Goal: Complete application form: Complete application form

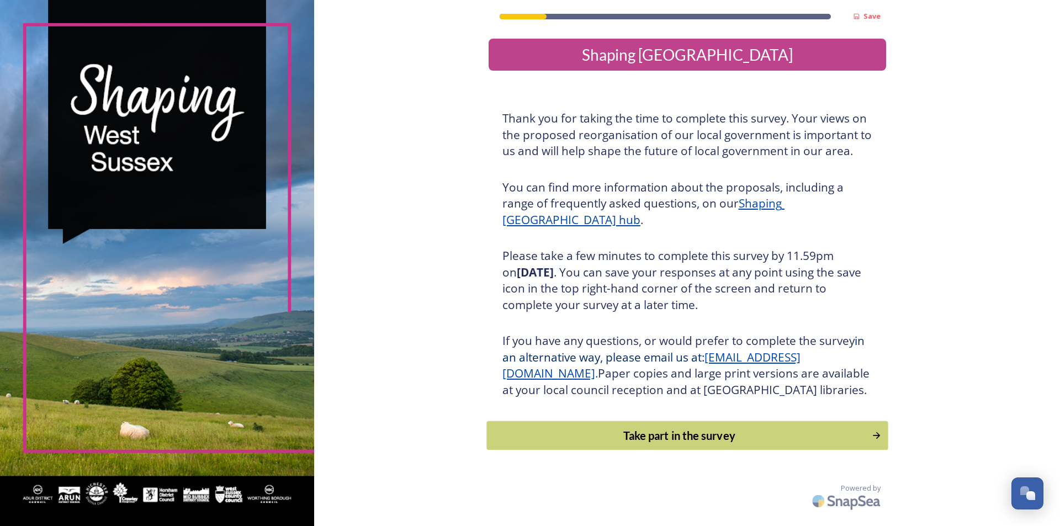
click at [604, 444] on div "Take part in the survey" at bounding box center [679, 435] width 373 height 17
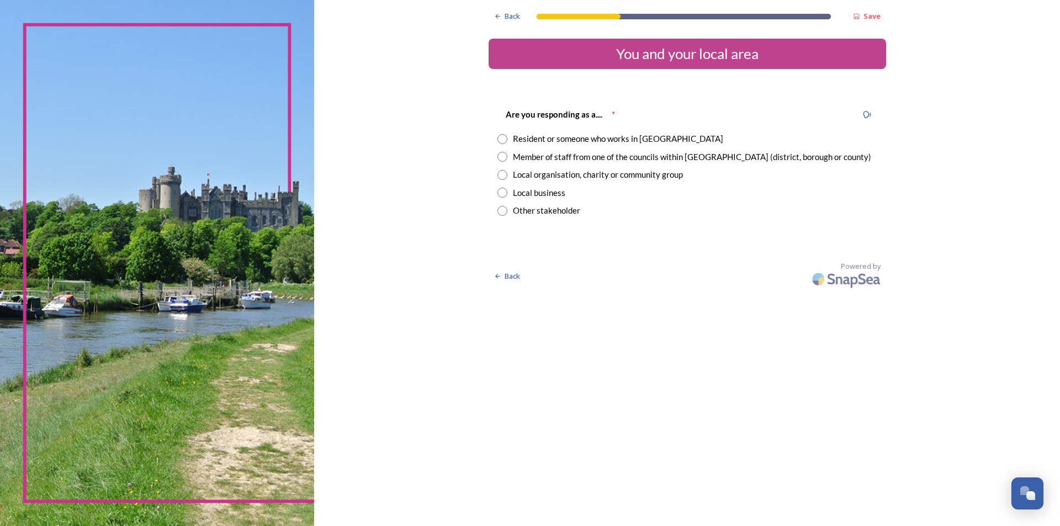
click at [586, 157] on div "Member of staff from one of the councils within [GEOGRAPHIC_DATA] (district, bo…" at bounding box center [692, 157] width 358 height 13
radio input "true"
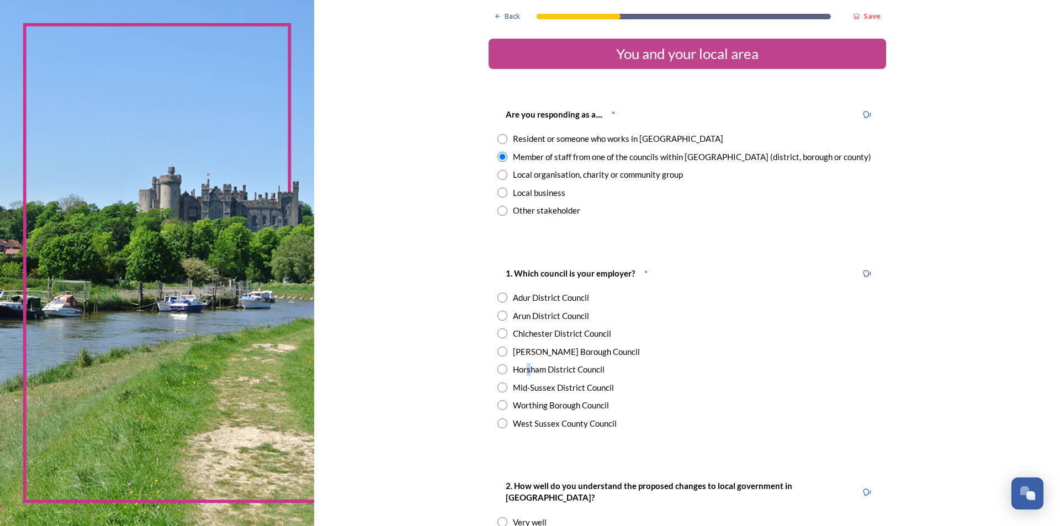
click at [525, 369] on div "Horsham District Council" at bounding box center [559, 369] width 92 height 13
radio input "true"
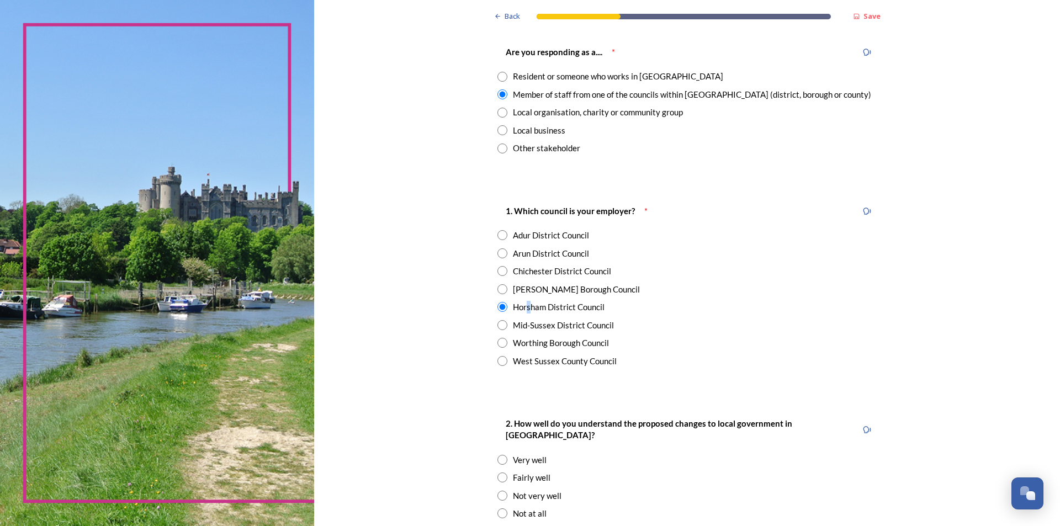
scroll to position [276, 0]
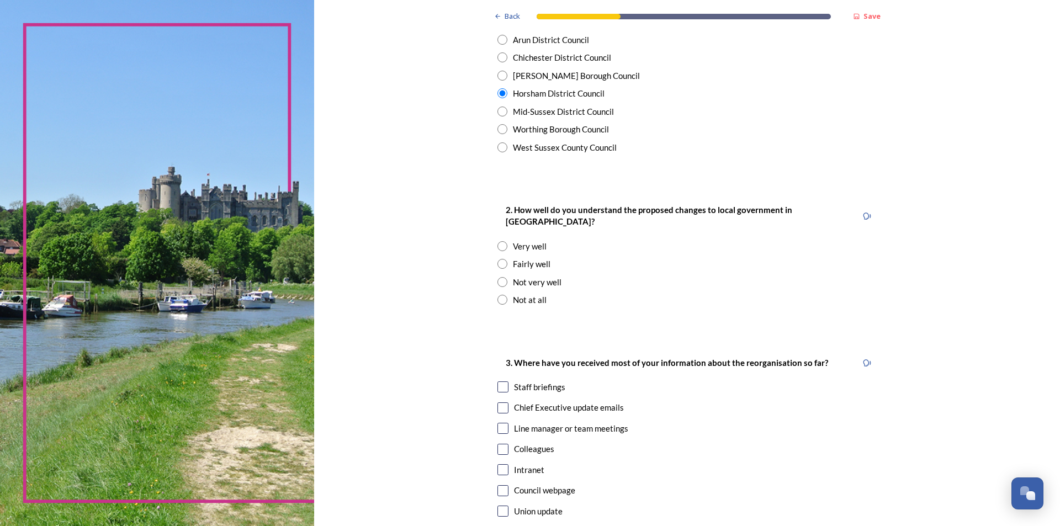
click at [551, 276] on div "Not very well" at bounding box center [537, 282] width 49 height 13
radio input "true"
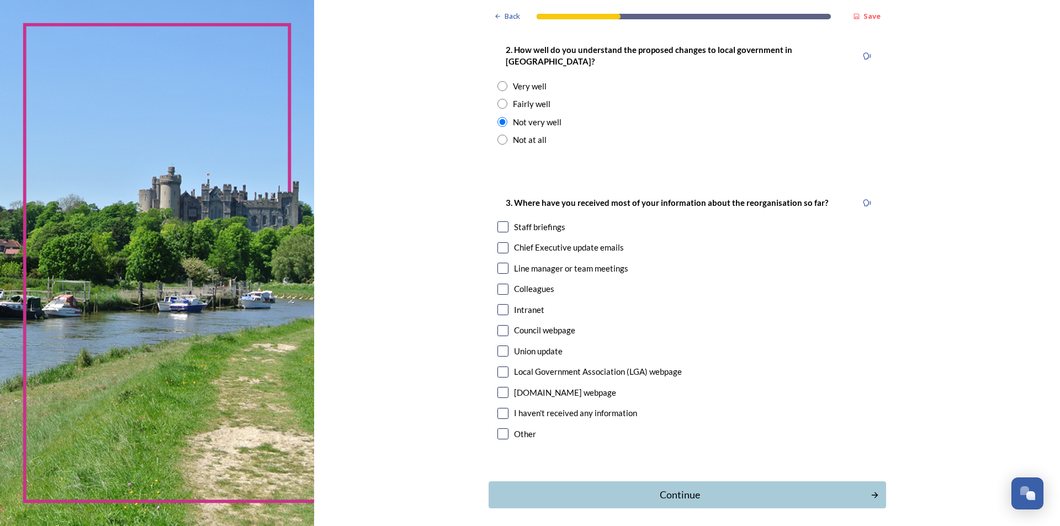
scroll to position [442, 0]
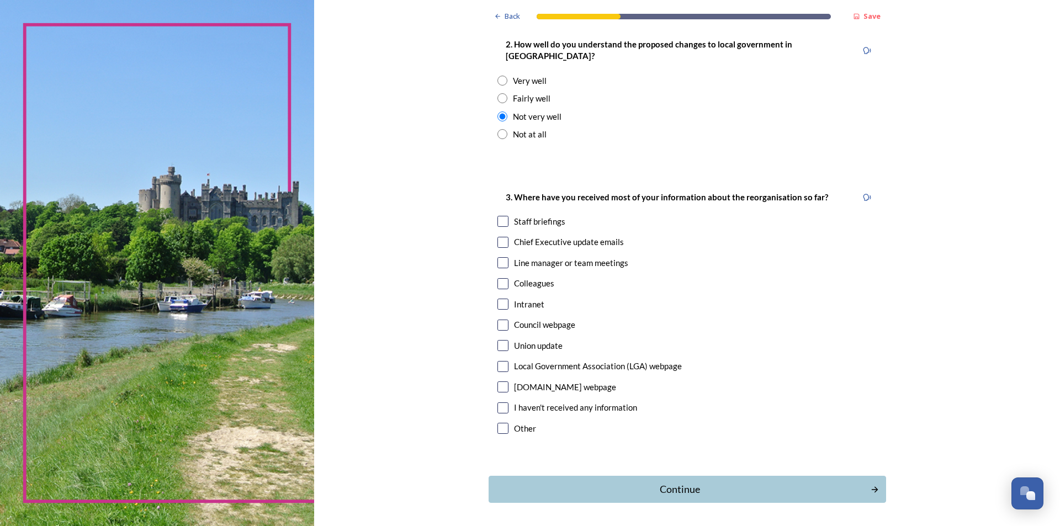
click at [602, 236] on div "Chief Executive update emails" at bounding box center [569, 242] width 110 height 13
checkbox input "true"
click at [527, 215] on div "Staff briefings" at bounding box center [539, 221] width 51 height 13
checkbox input "true"
click at [724, 482] on div "Continue" at bounding box center [680, 489] width 374 height 15
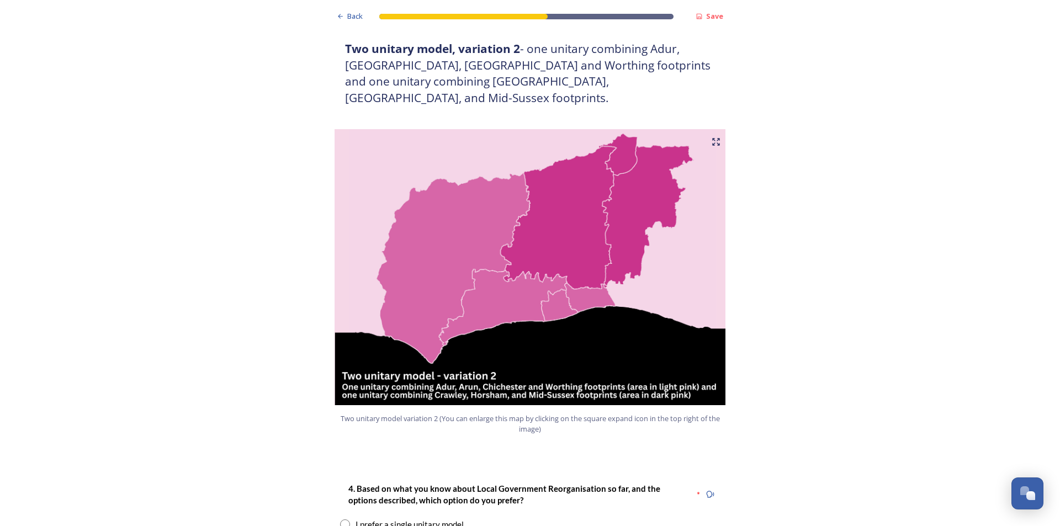
scroll to position [1215, 0]
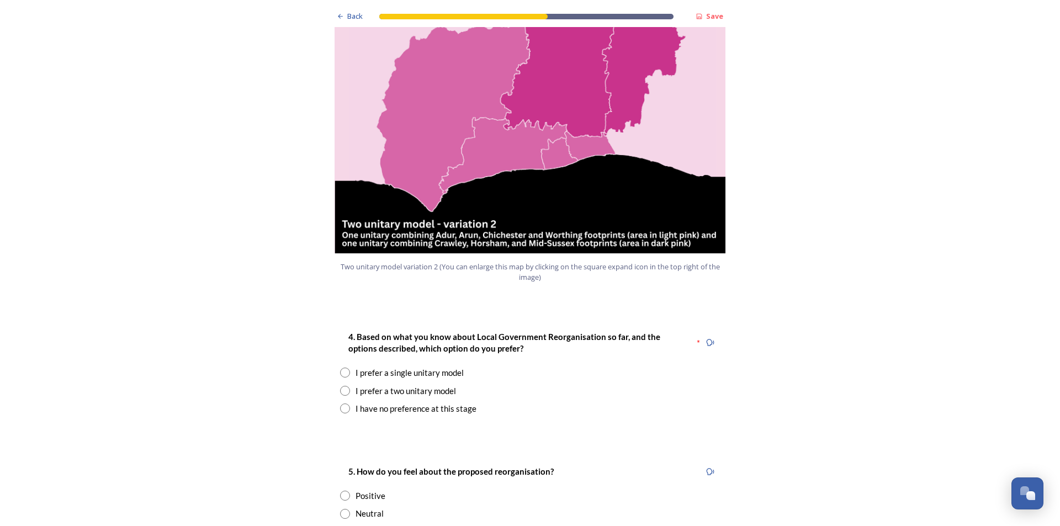
click at [431, 385] on div "I prefer a two unitary model" at bounding box center [406, 391] width 101 height 13
radio input "true"
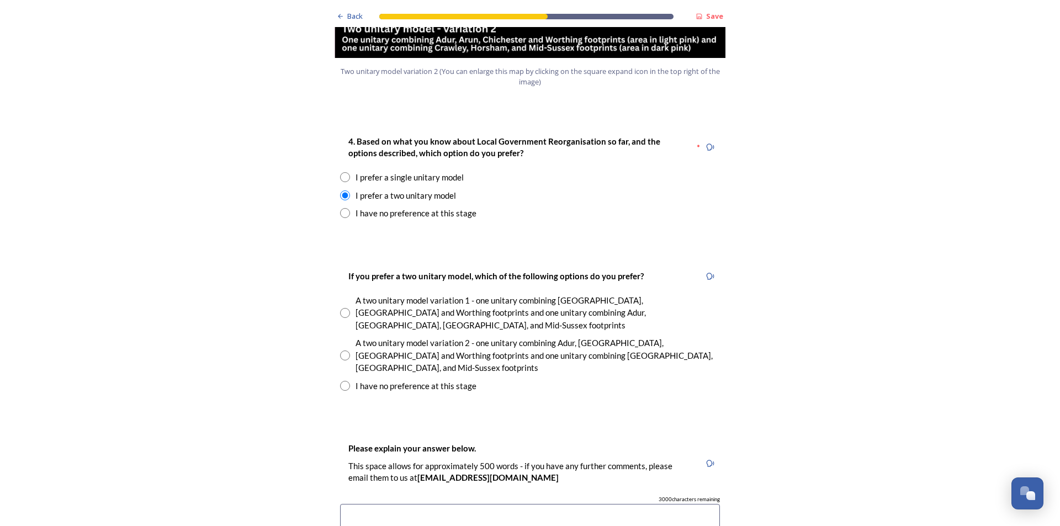
scroll to position [1436, 0]
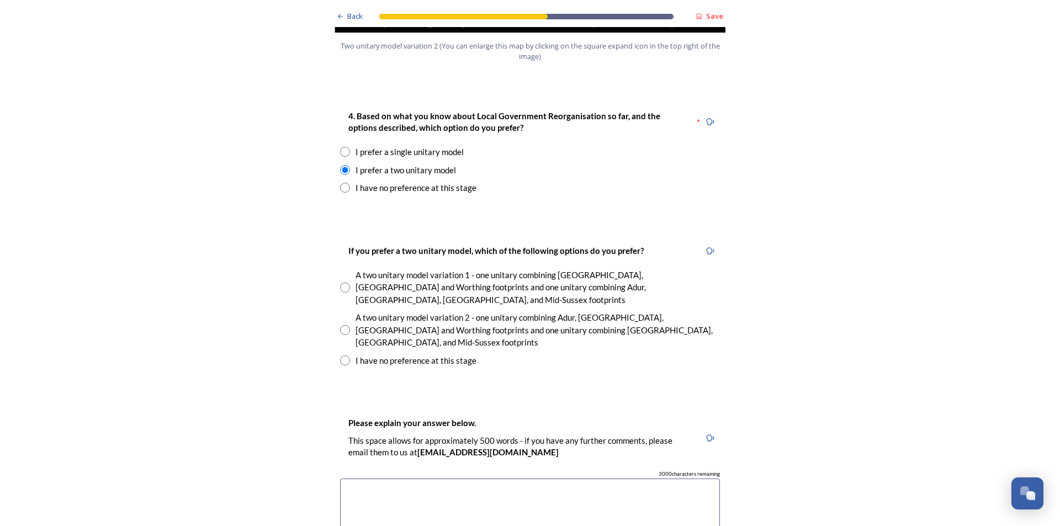
click at [430, 311] on div "A two unitary model variation 2 - one unitary combining Adur, [GEOGRAPHIC_DATA]…" at bounding box center [538, 330] width 365 height 38
radio input "true"
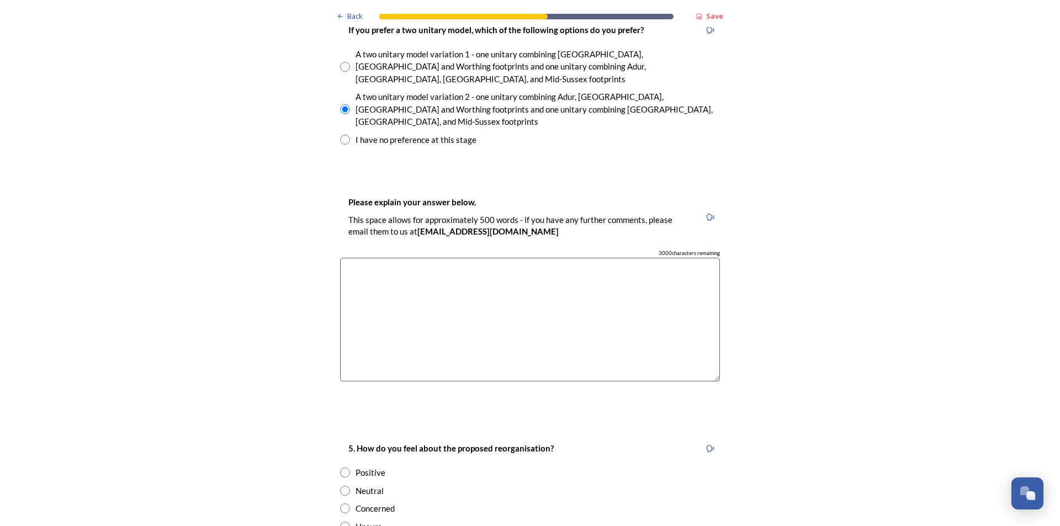
scroll to position [1823, 0]
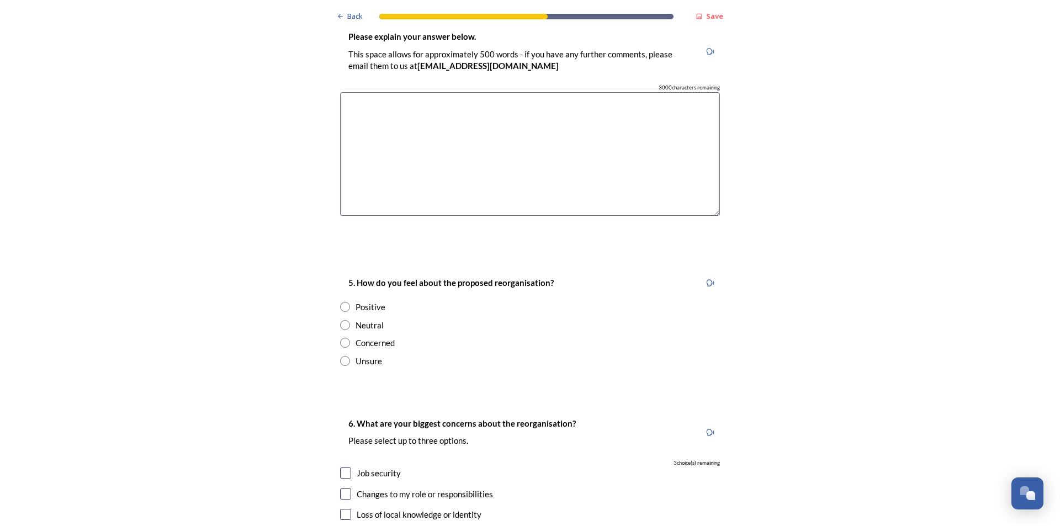
click at [363, 337] on div "Concerned" at bounding box center [375, 343] width 39 height 13
radio input "true"
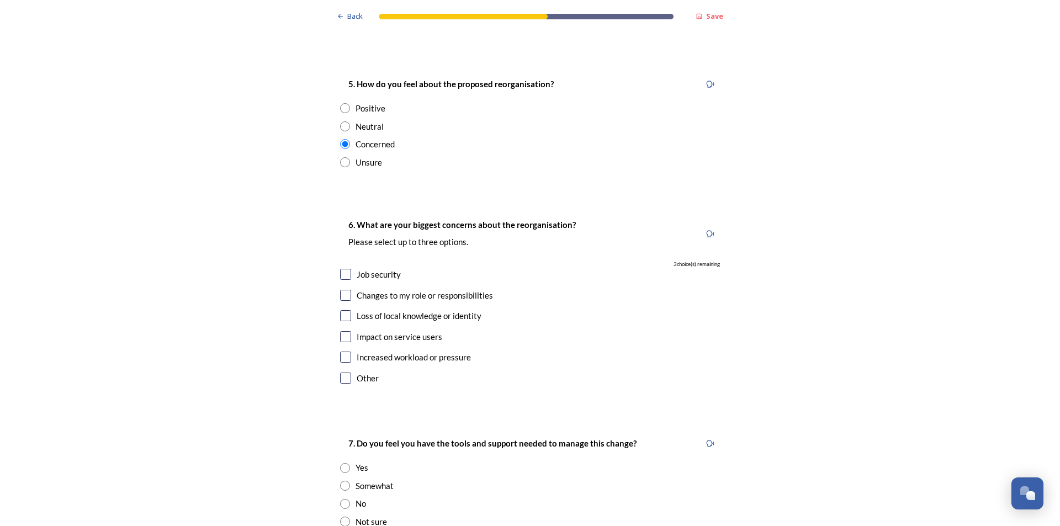
scroll to position [2044, 0]
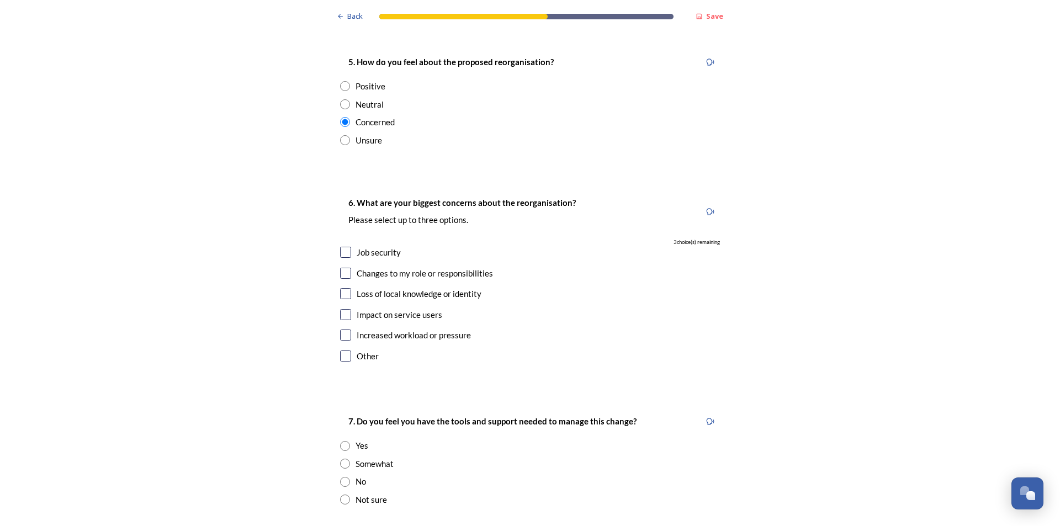
click at [346, 247] on input "checkbox" at bounding box center [345, 252] width 11 height 11
checkbox input "true"
click at [344, 268] on input "checkbox" at bounding box center [345, 273] width 11 height 11
checkbox input "true"
click at [340, 330] on input "checkbox" at bounding box center [345, 335] width 11 height 11
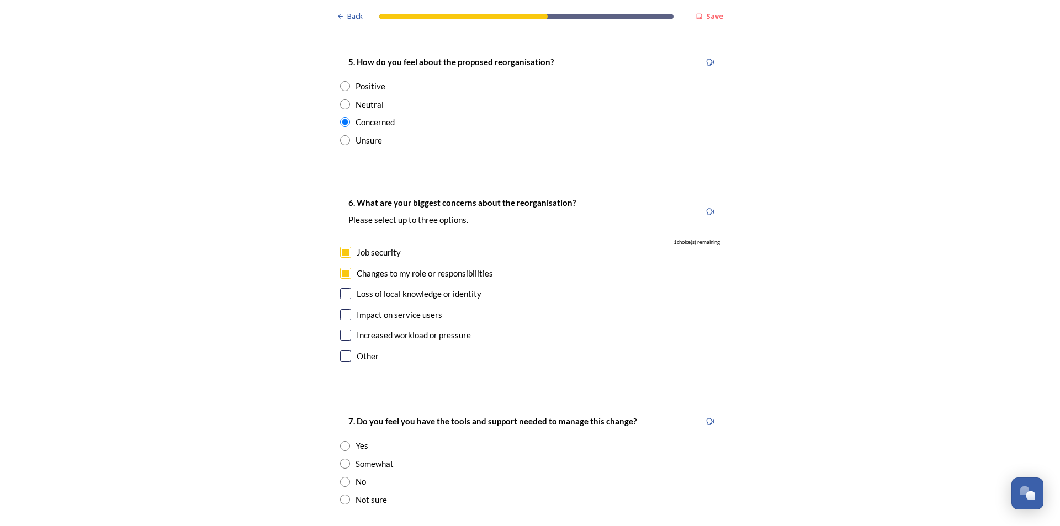
checkbox input "true"
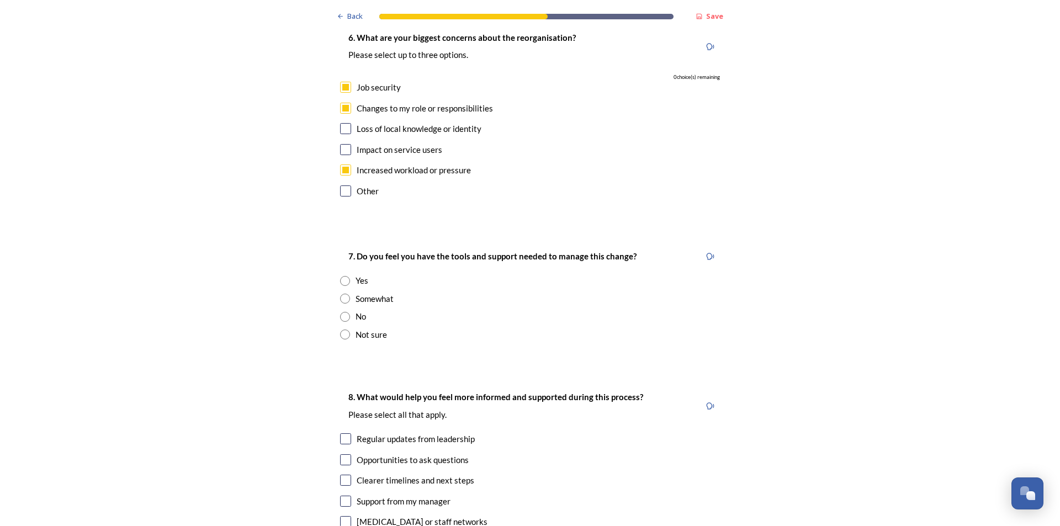
scroll to position [2209, 0]
click at [356, 328] on div "Not sure" at bounding box center [371, 334] width 31 height 13
radio input "true"
click at [347, 310] on div "No" at bounding box center [530, 316] width 380 height 13
click at [369, 328] on div "Not sure" at bounding box center [371, 334] width 31 height 13
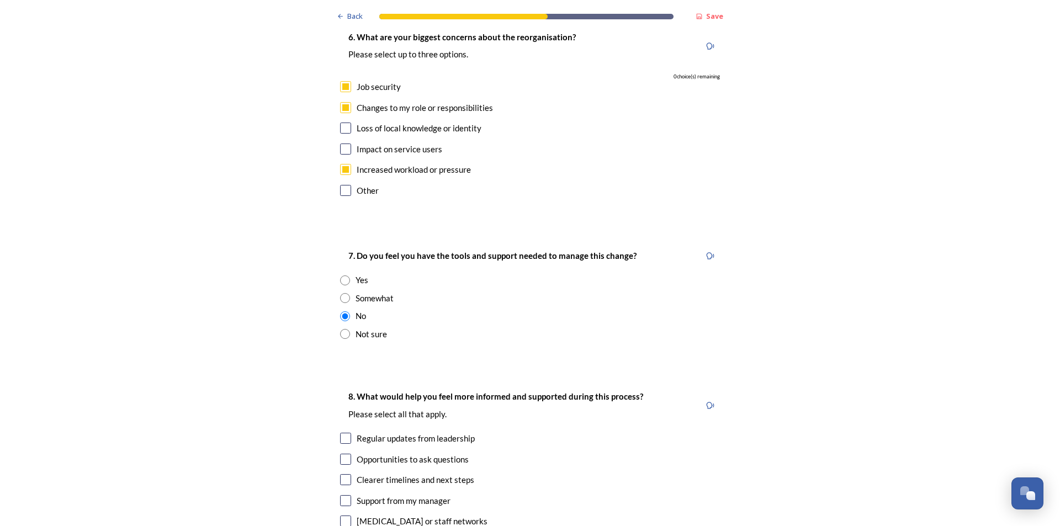
radio input "false"
radio input "true"
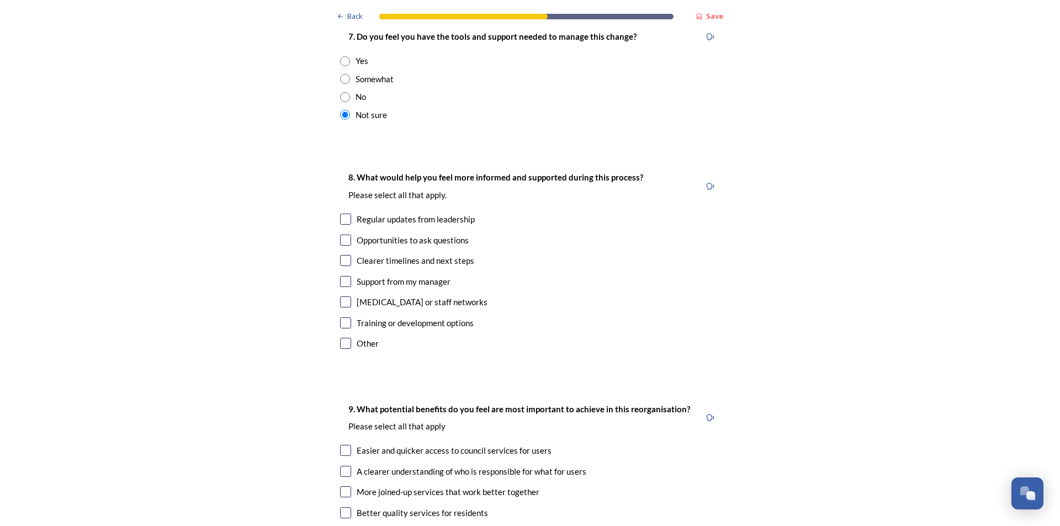
scroll to position [2430, 0]
click at [351, 253] on div "Clearer timelines and next steps" at bounding box center [530, 259] width 380 height 13
checkbox input "true"
click at [340, 212] on input "checkbox" at bounding box center [345, 217] width 11 height 11
checkbox input "true"
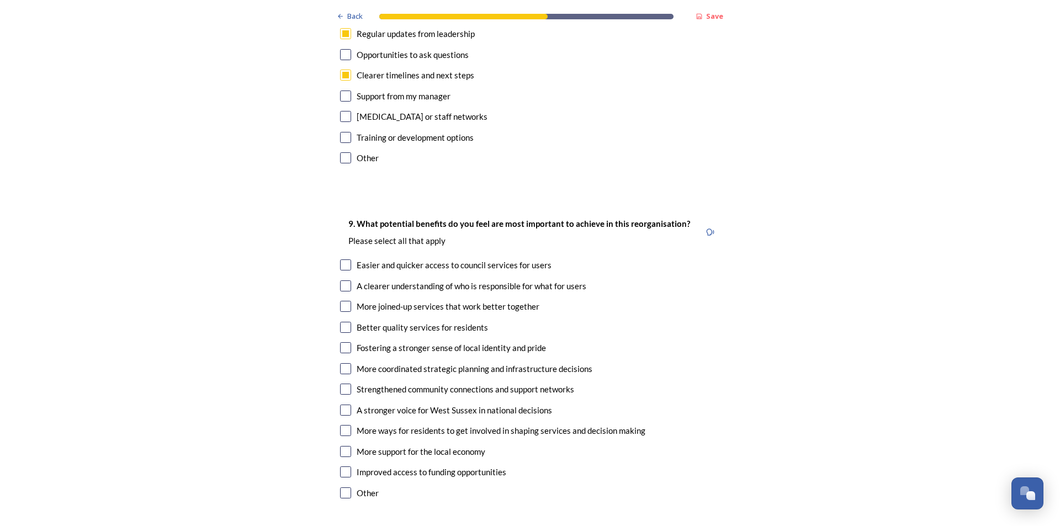
scroll to position [2651, 0]
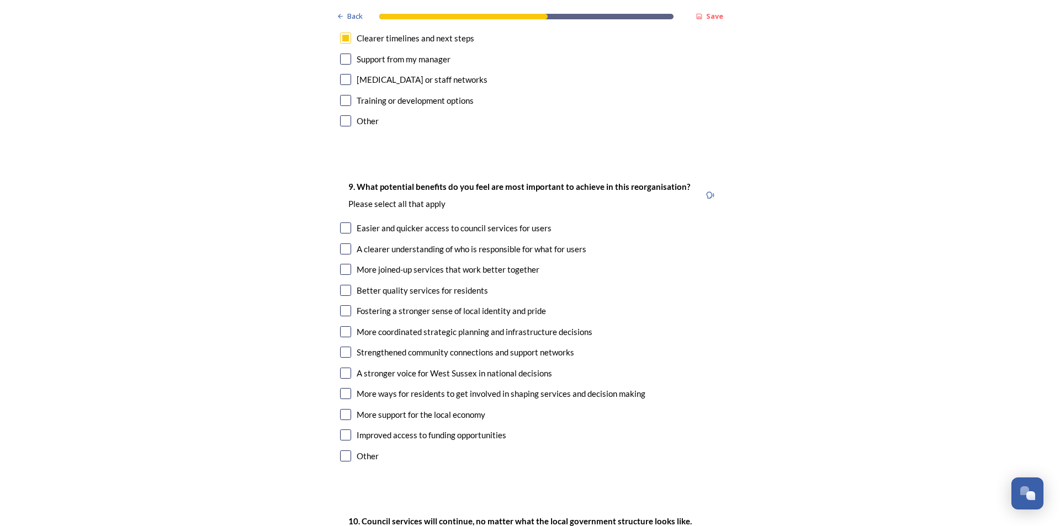
click at [342, 223] on input "checkbox" at bounding box center [345, 228] width 11 height 11
checkbox input "true"
click at [342, 244] on input "checkbox" at bounding box center [345, 249] width 11 height 11
checkbox input "true"
click at [340, 285] on input "checkbox" at bounding box center [345, 290] width 11 height 11
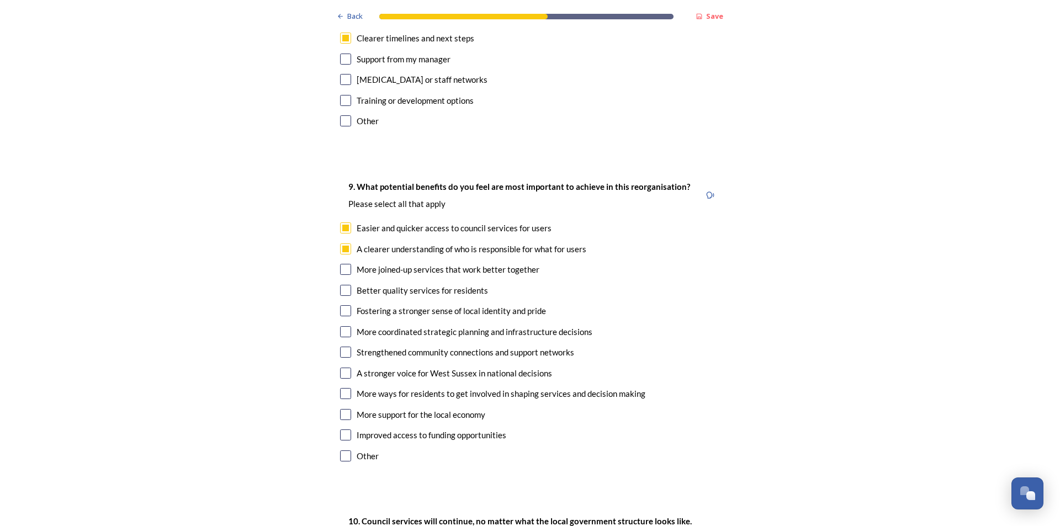
checkbox input "true"
click at [345, 305] on input "checkbox" at bounding box center [345, 310] width 11 height 11
checkbox input "true"
click at [347, 326] on input "checkbox" at bounding box center [345, 331] width 11 height 11
checkbox input "true"
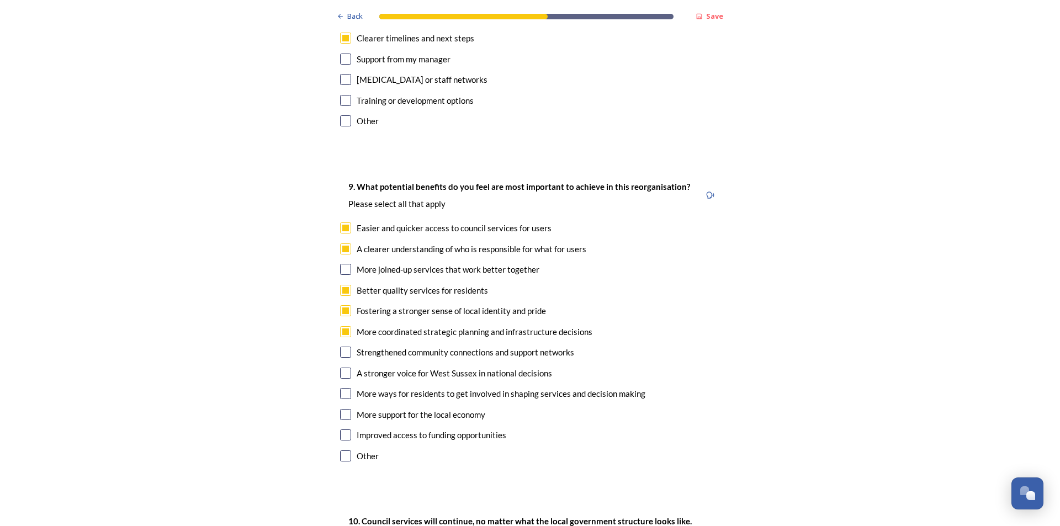
click at [342, 347] on input "checkbox" at bounding box center [345, 352] width 11 height 11
checkbox input "true"
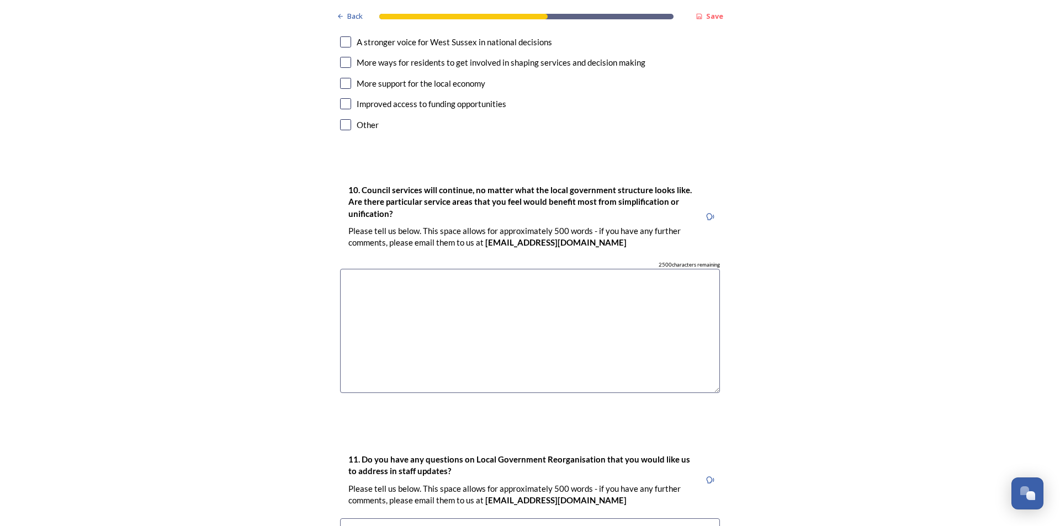
scroll to position [3182, 0]
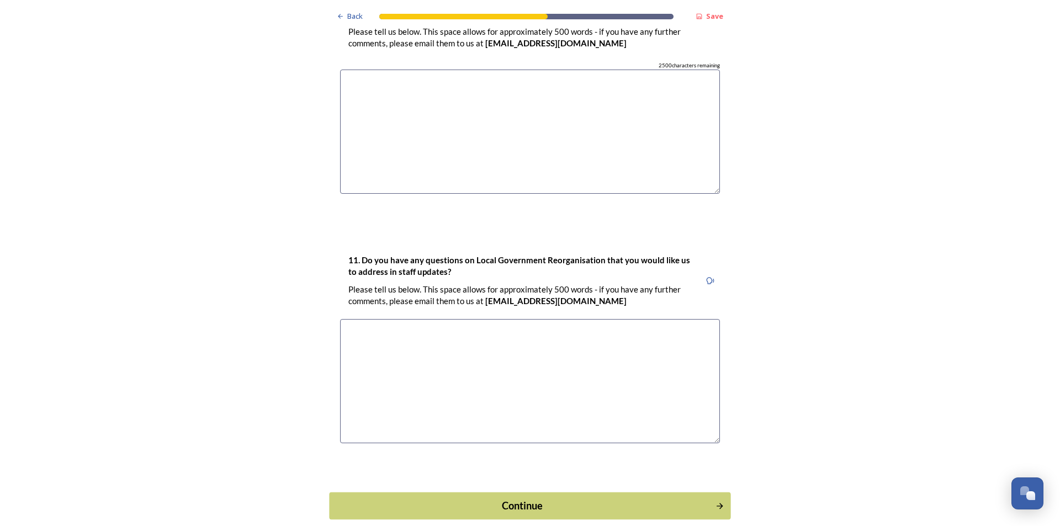
click at [540, 492] on button "Continue" at bounding box center [530, 505] width 402 height 27
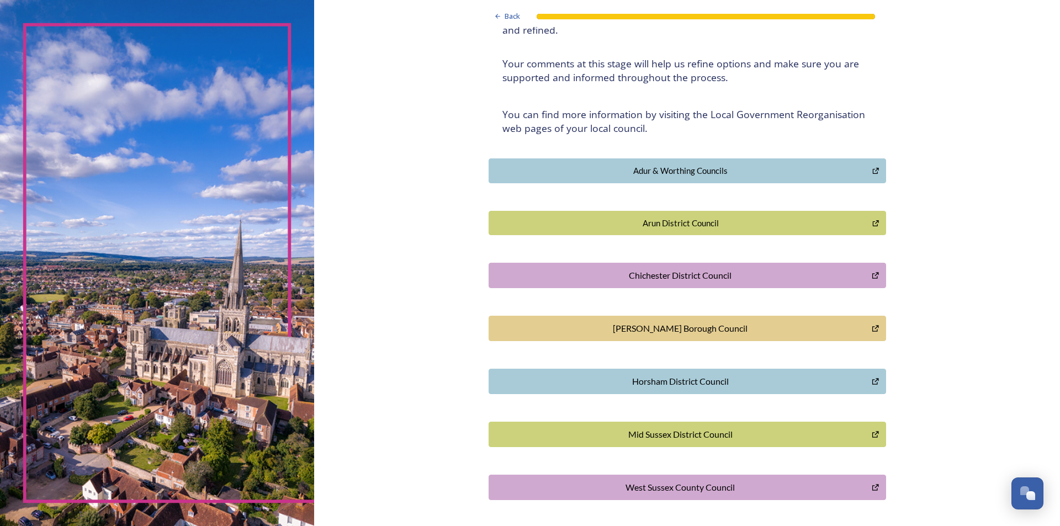
scroll to position [185, 0]
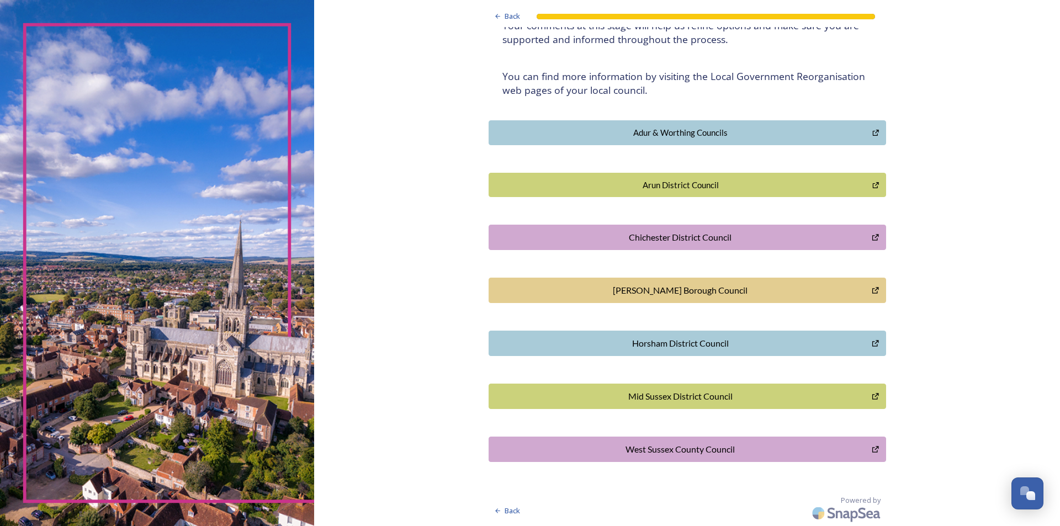
click at [699, 342] on div "Horsham District Council" at bounding box center [681, 343] width 372 height 13
